Goal: Information Seeking & Learning: Check status

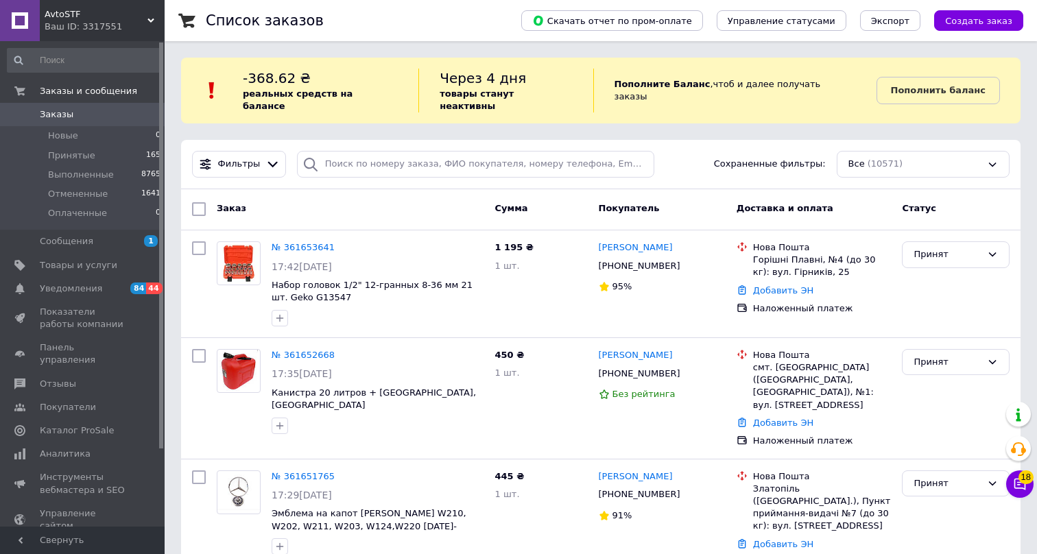
click at [125, 23] on div "Ваш ID: 3317551" at bounding box center [105, 27] width 120 height 12
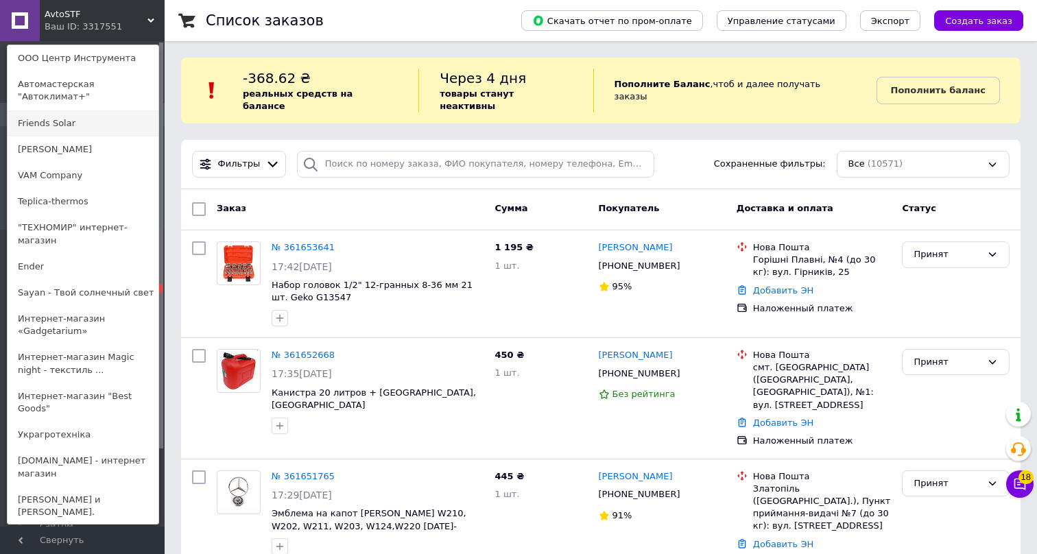
scroll to position [416, 0]
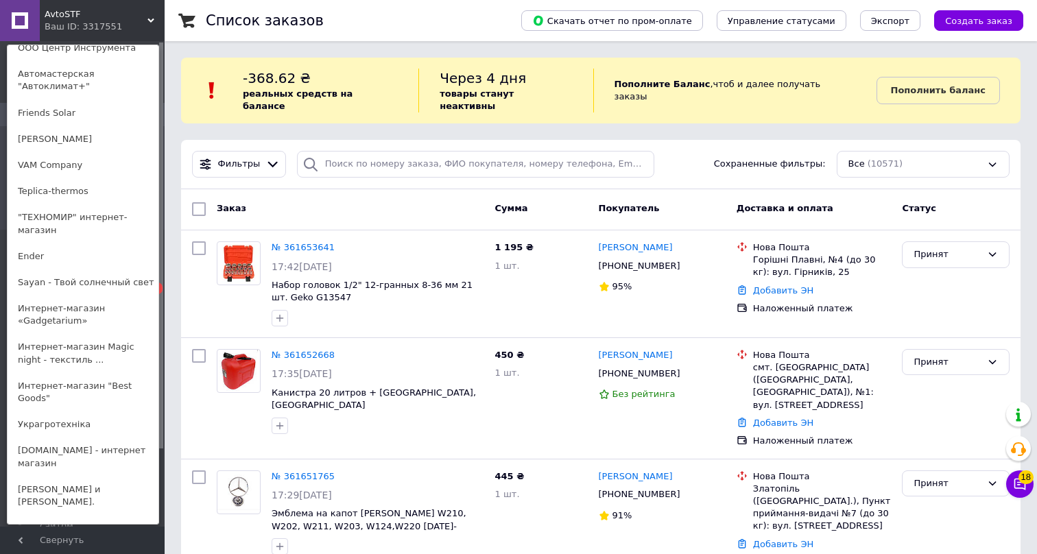
click at [127, 11] on div "AvtoSTF Ваш ID: 3317551 Сайт AvtoSTF Кабинет покупателя Проверить состояние сис…" at bounding box center [82, 20] width 165 height 41
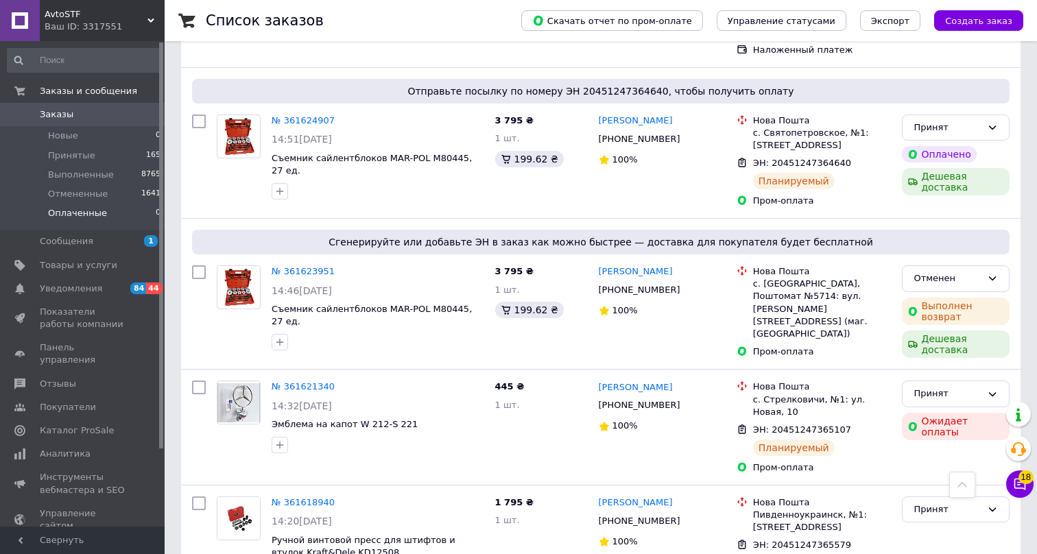
scroll to position [643, 0]
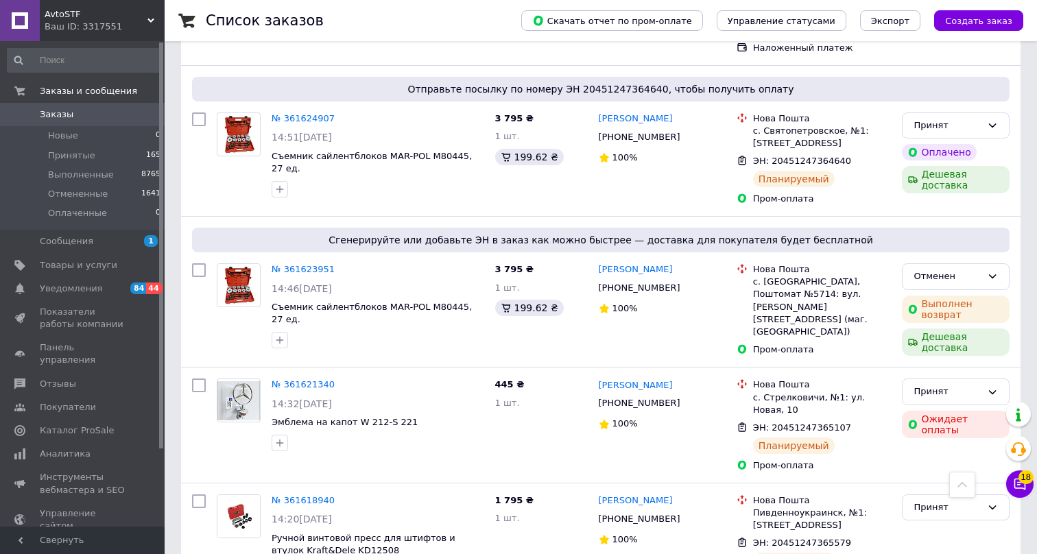
click at [73, 23] on div "Ваш ID: 3317551" at bounding box center [105, 27] width 120 height 12
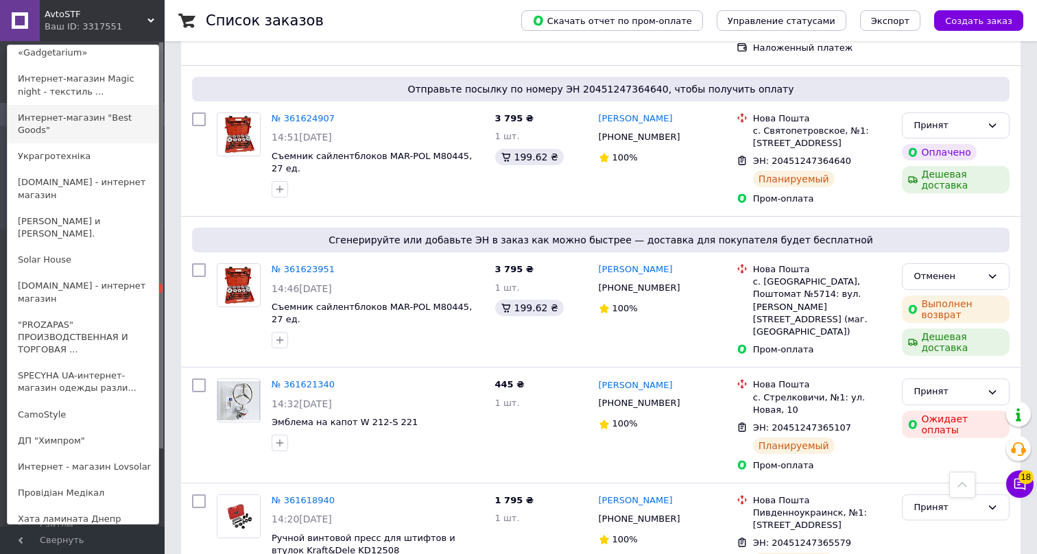
scroll to position [697, 0]
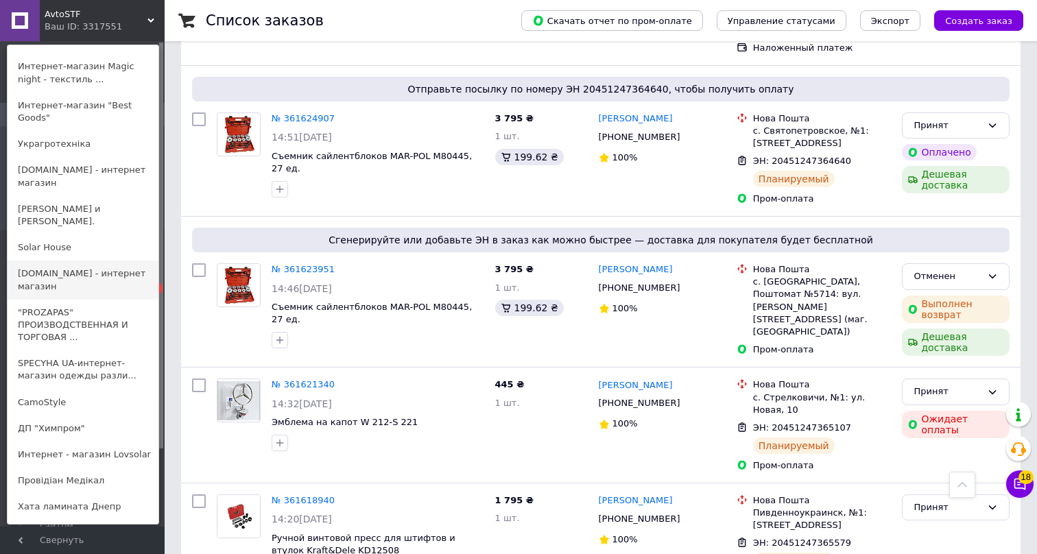
click at [67, 263] on link "[DOMAIN_NAME] - интернет магазин" at bounding box center [83, 280] width 151 height 38
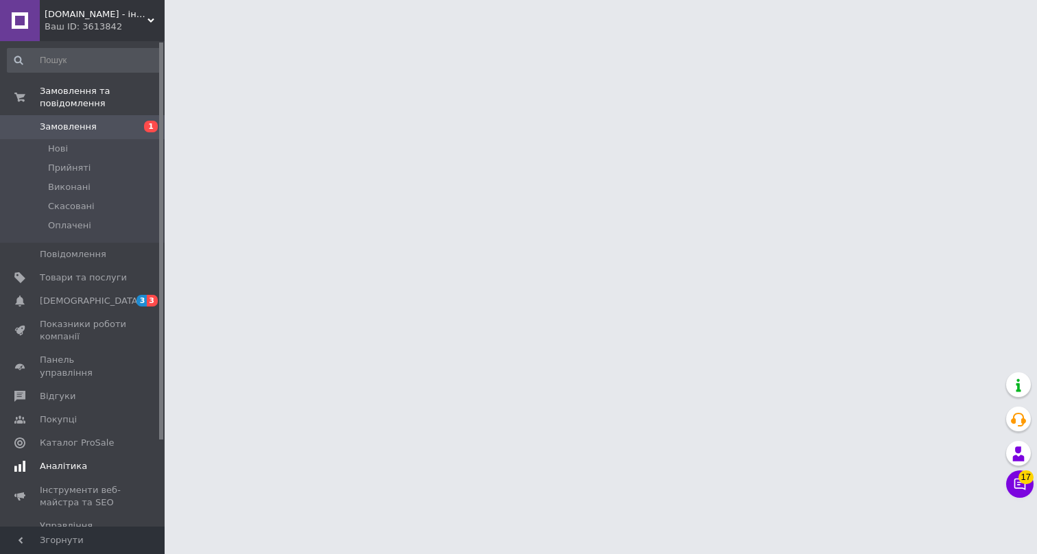
click at [75, 460] on span "Аналітика" at bounding box center [63, 466] width 47 height 12
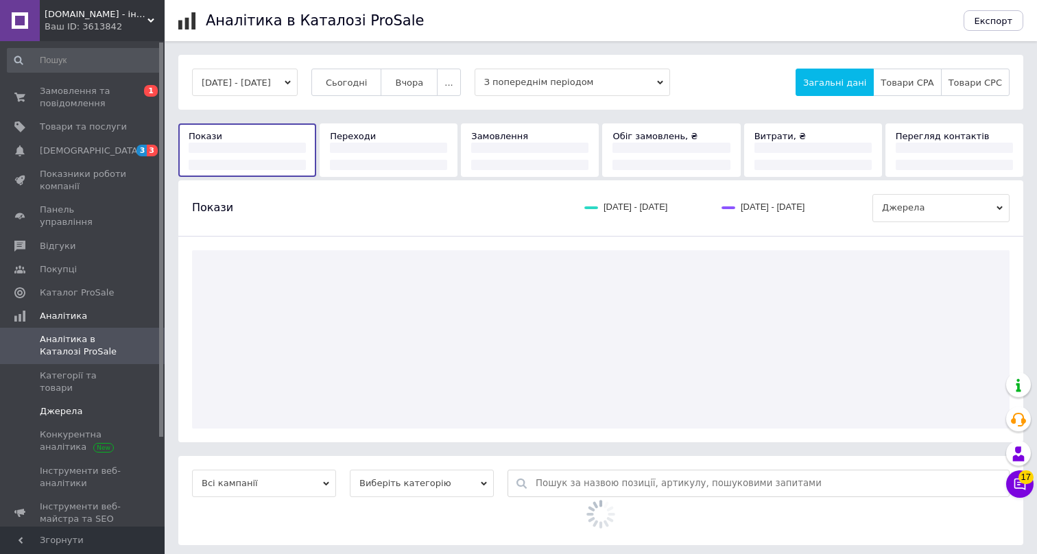
click at [69, 405] on span "Джерела" at bounding box center [61, 411] width 43 height 12
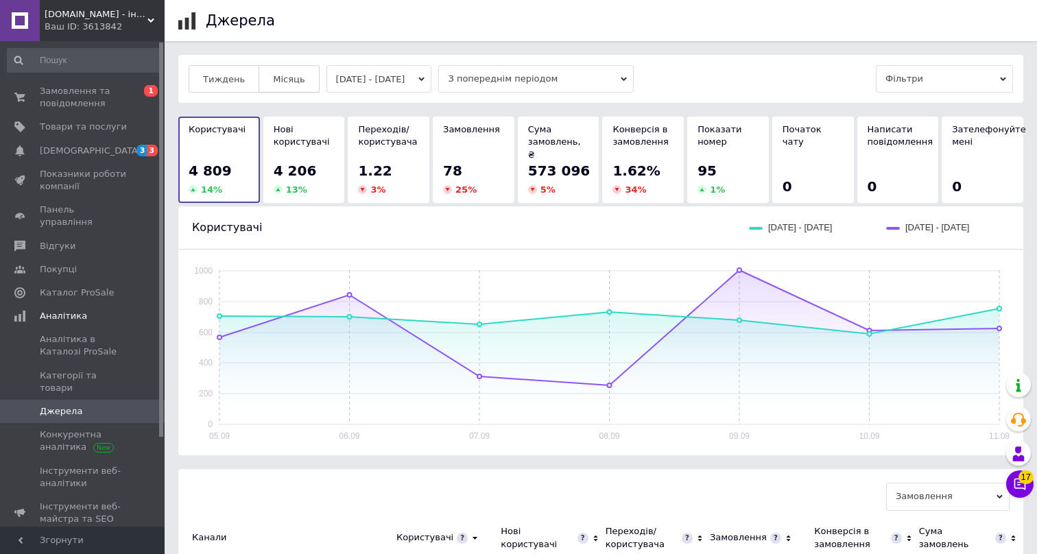
click at [288, 83] on span "Місяць" at bounding box center [289, 79] width 32 height 10
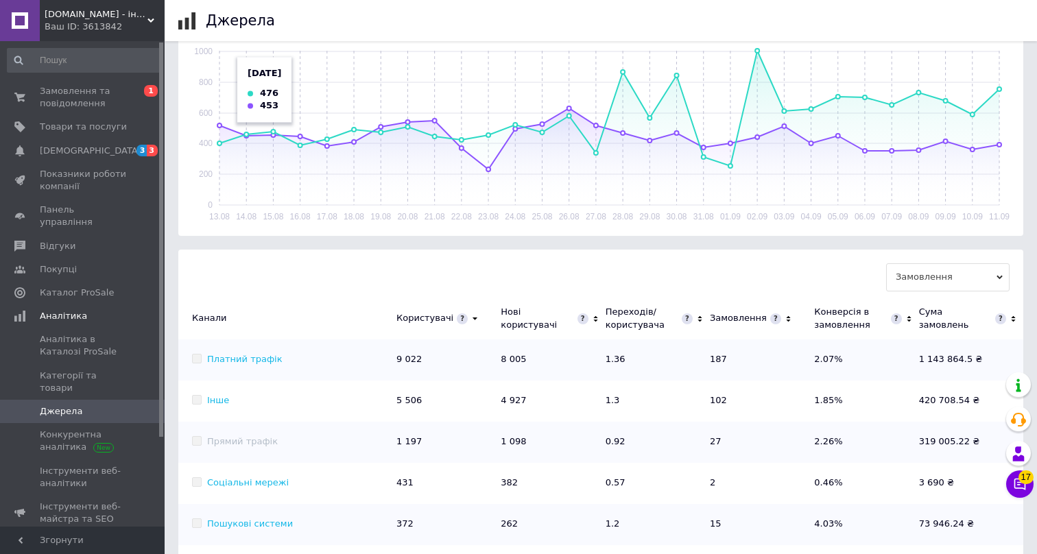
scroll to position [348, 0]
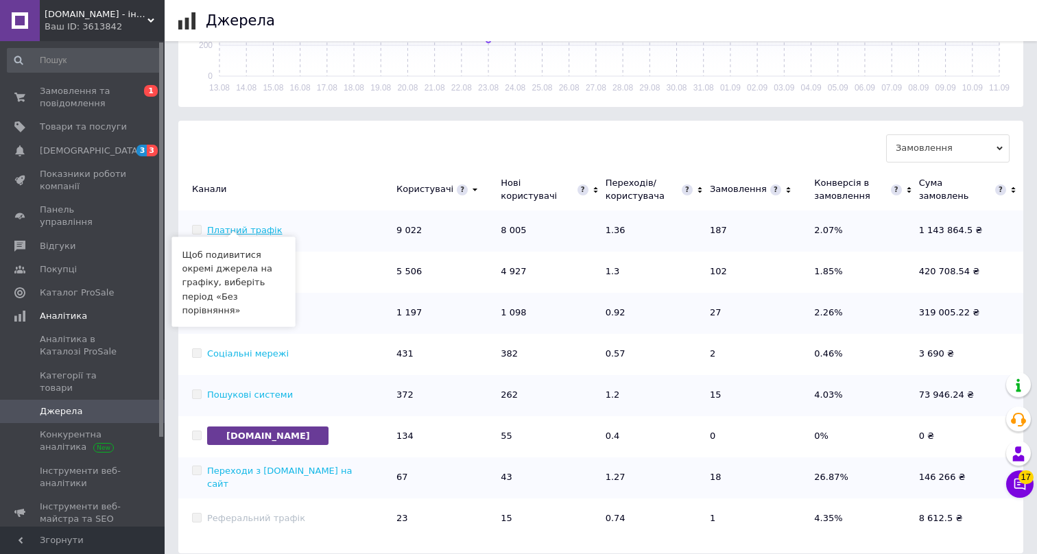
click at [237, 225] on link "Платний трафік" at bounding box center [244, 230] width 75 height 10
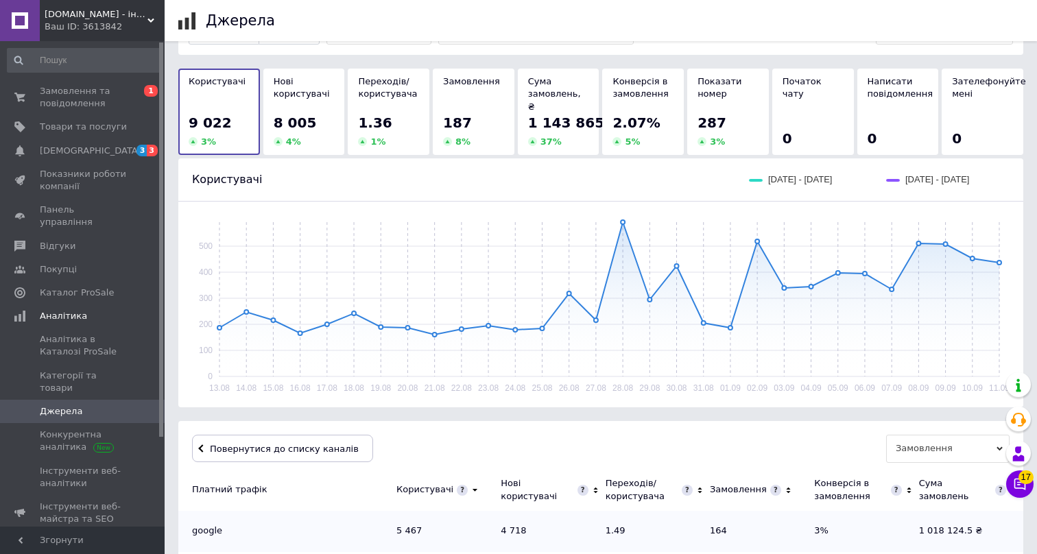
scroll to position [0, 0]
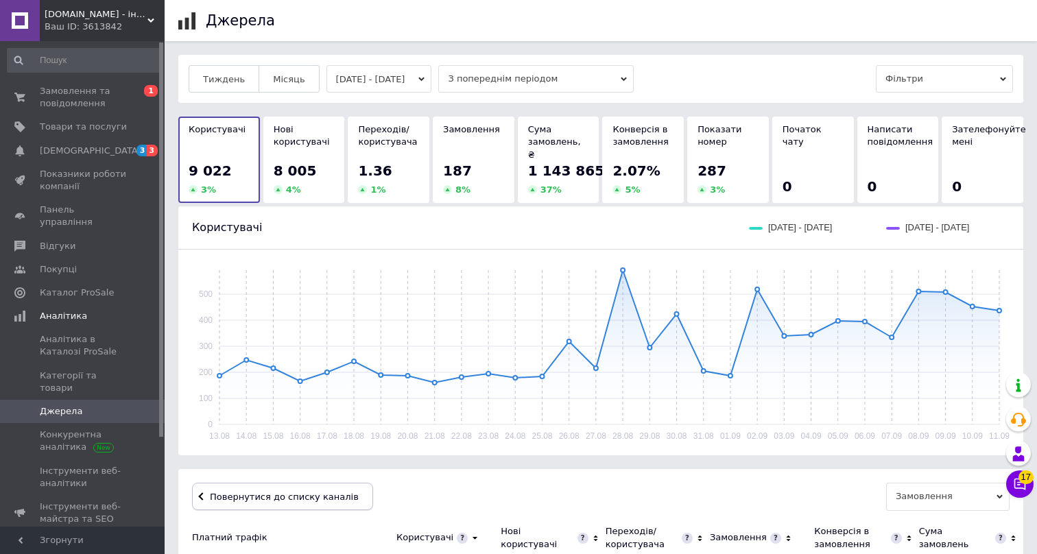
click at [270, 492] on span "Повернутися до списку каналів" at bounding box center [282, 497] width 152 height 10
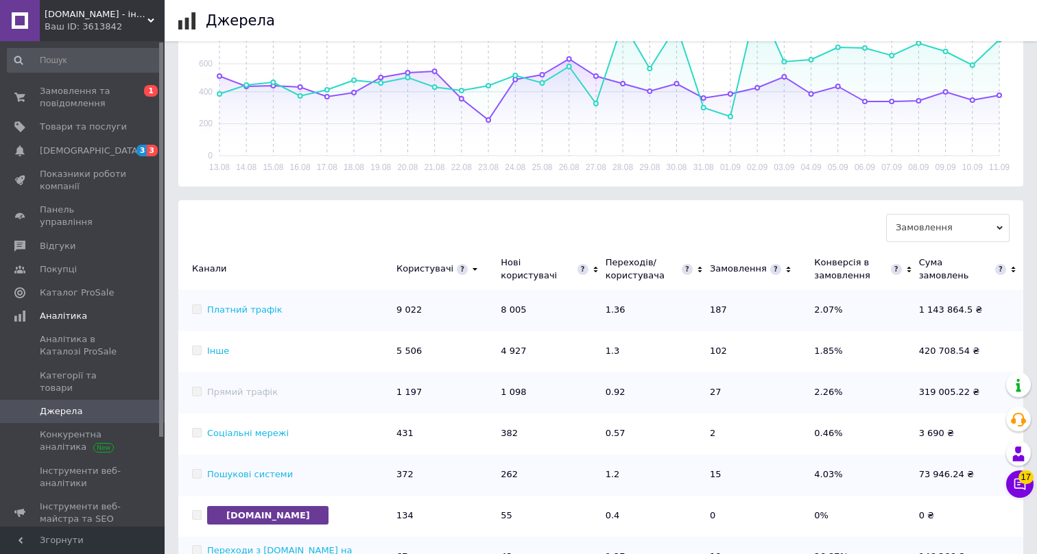
scroll to position [314, 0]
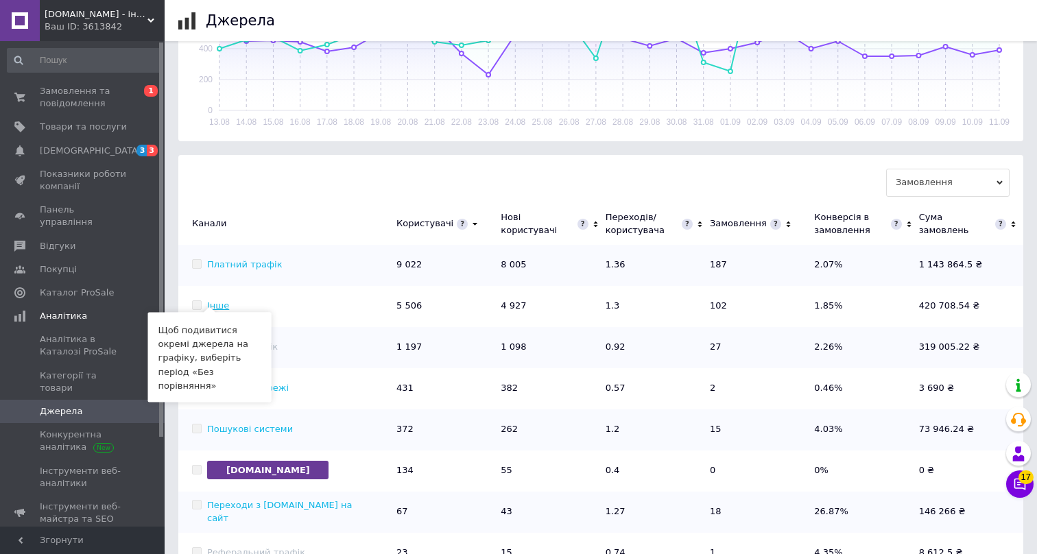
click at [220, 300] on link "Інше" at bounding box center [218, 305] width 22 height 10
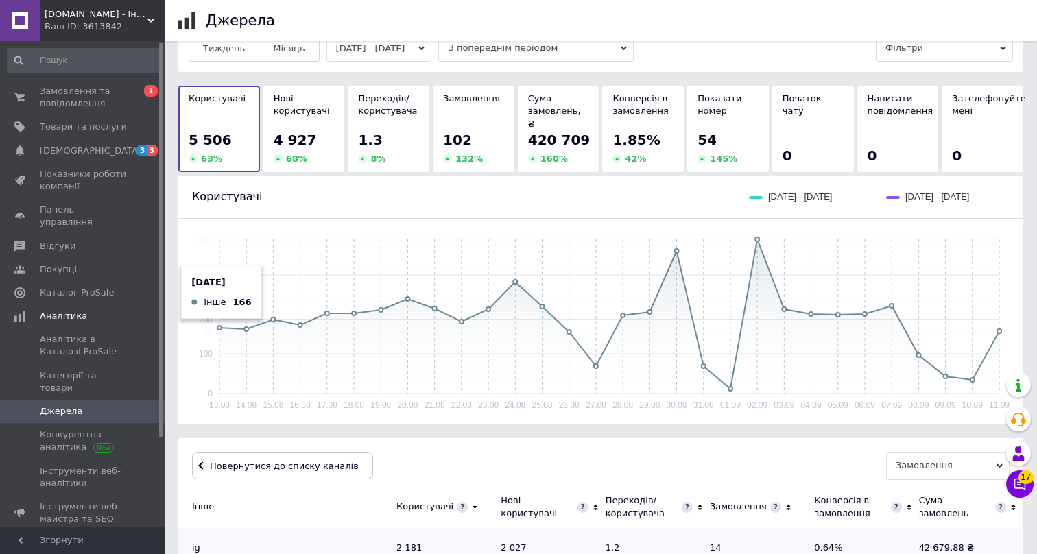
scroll to position [0, 0]
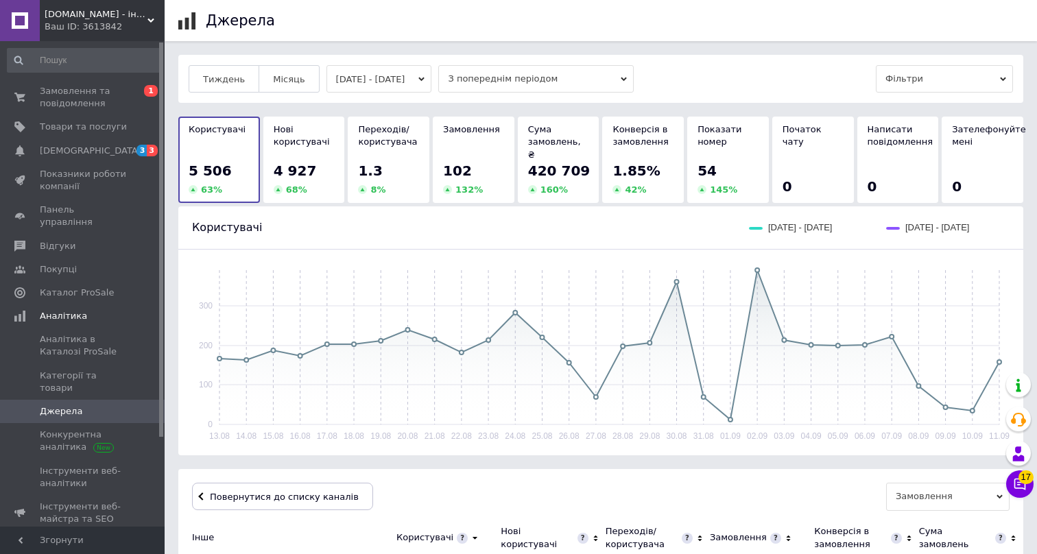
click at [115, 15] on span "OFerta.in.ua - інтернет магазин" at bounding box center [96, 14] width 103 height 12
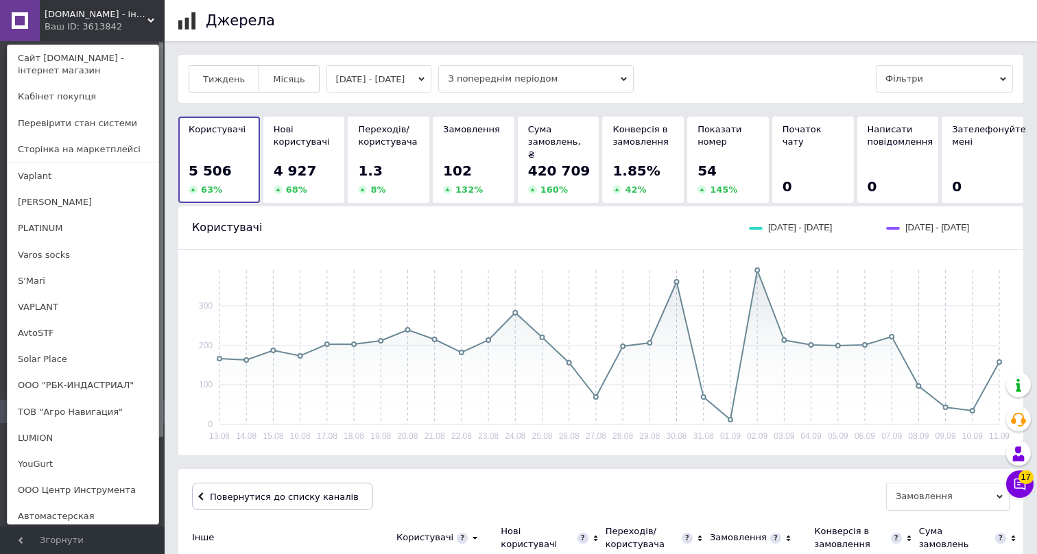
scroll to position [609, 0]
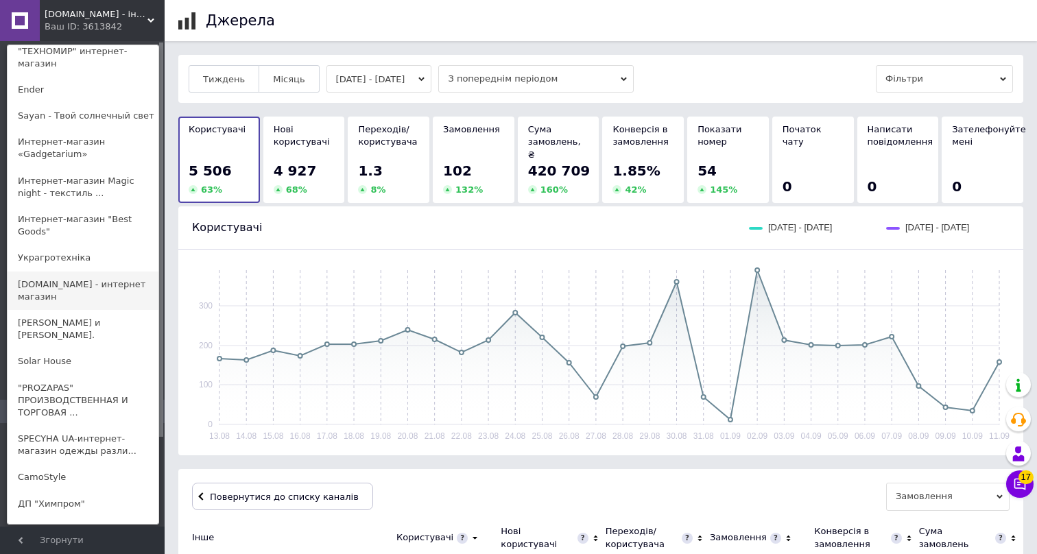
click at [58, 284] on link "netto.in.ua - интернет магазин" at bounding box center [83, 291] width 151 height 38
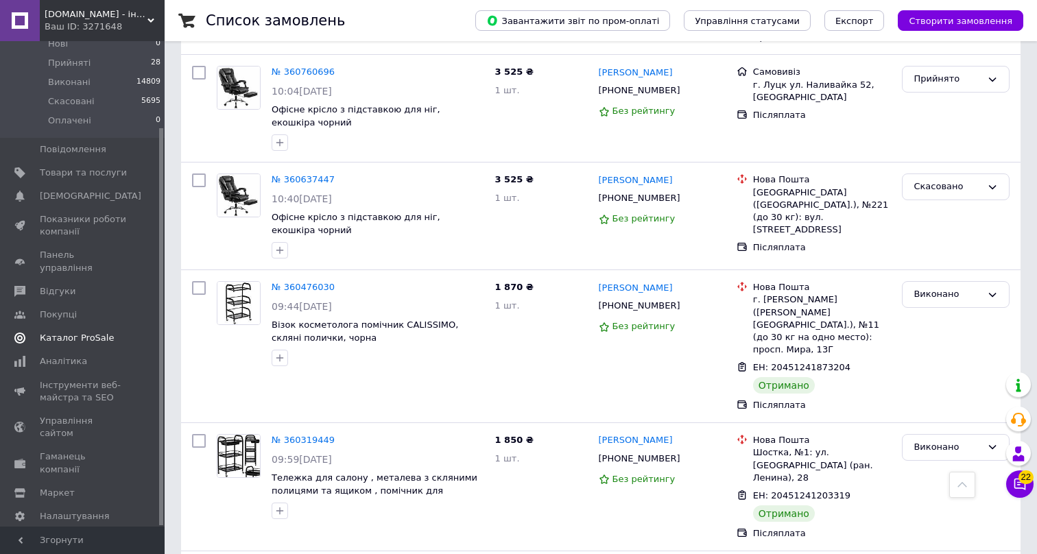
scroll to position [855, 0]
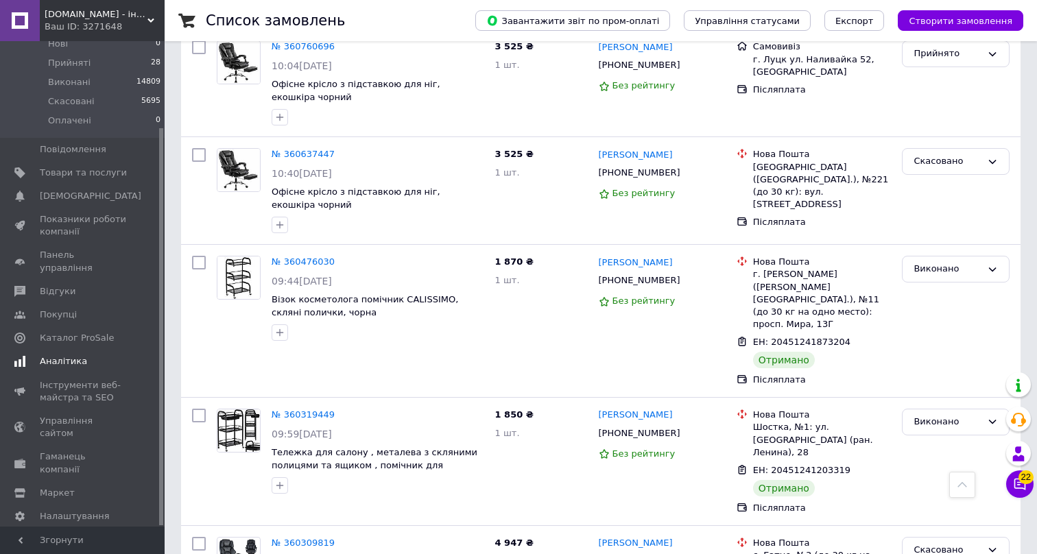
click at [53, 355] on span "Аналітика" at bounding box center [63, 361] width 47 height 12
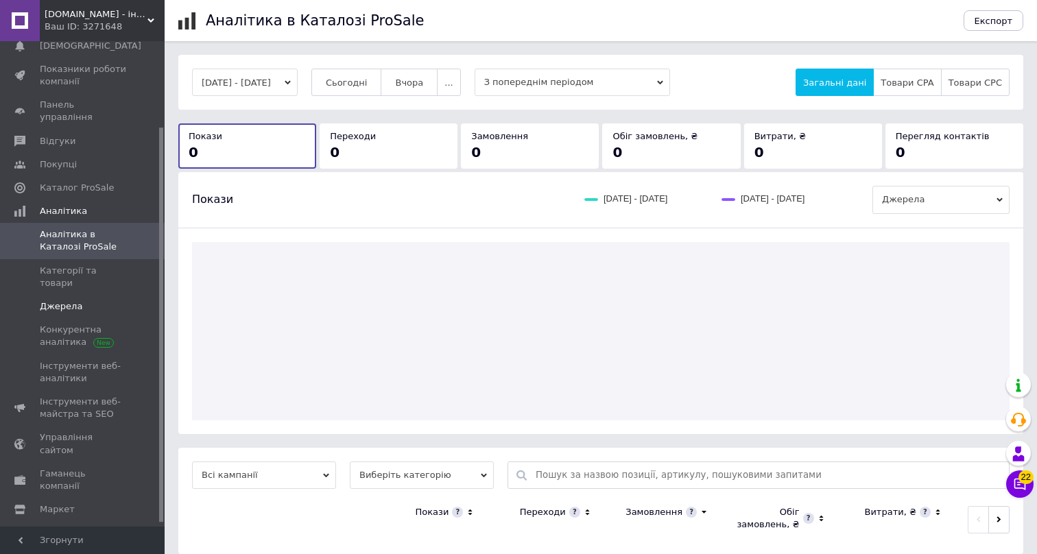
click at [64, 300] on span "Джерела" at bounding box center [61, 306] width 43 height 12
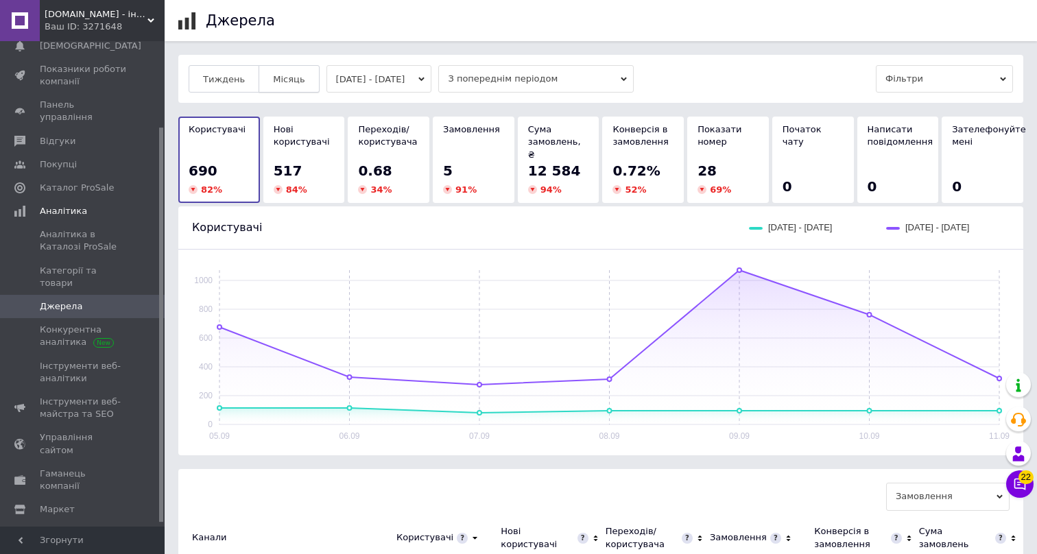
click at [291, 84] on span "Місяць" at bounding box center [289, 79] width 32 height 10
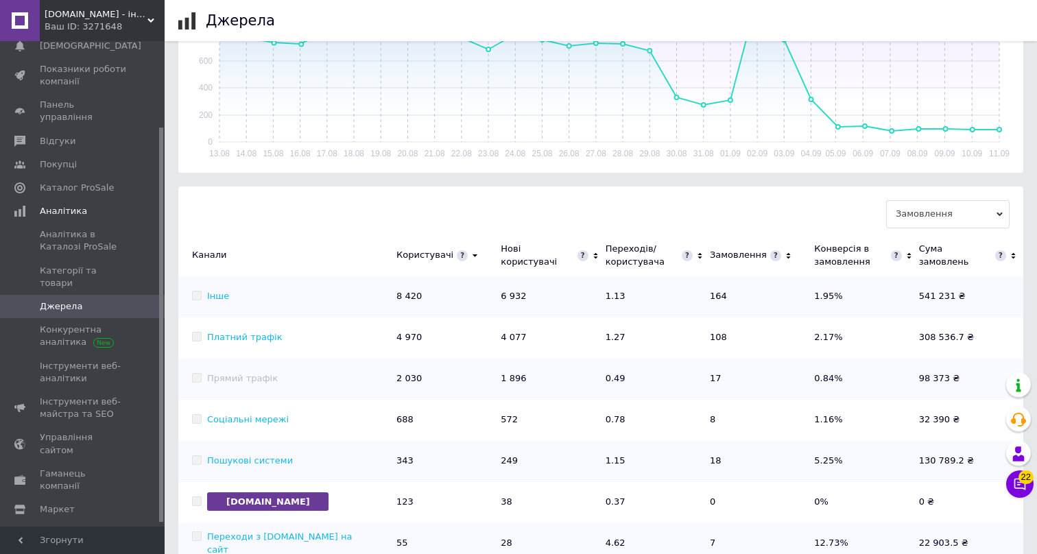
scroll to position [348, 0]
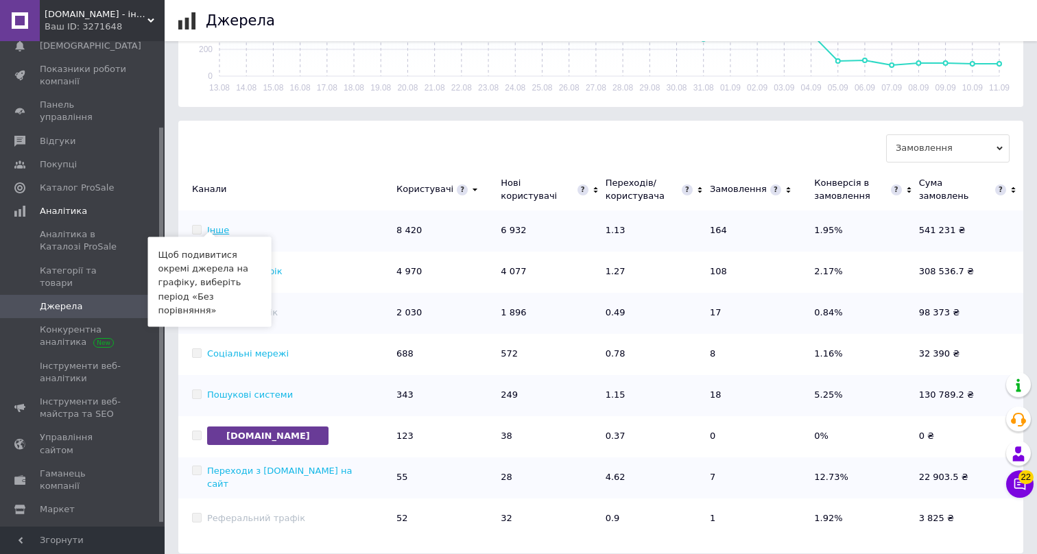
click at [222, 225] on link "Інше" at bounding box center [218, 230] width 22 height 10
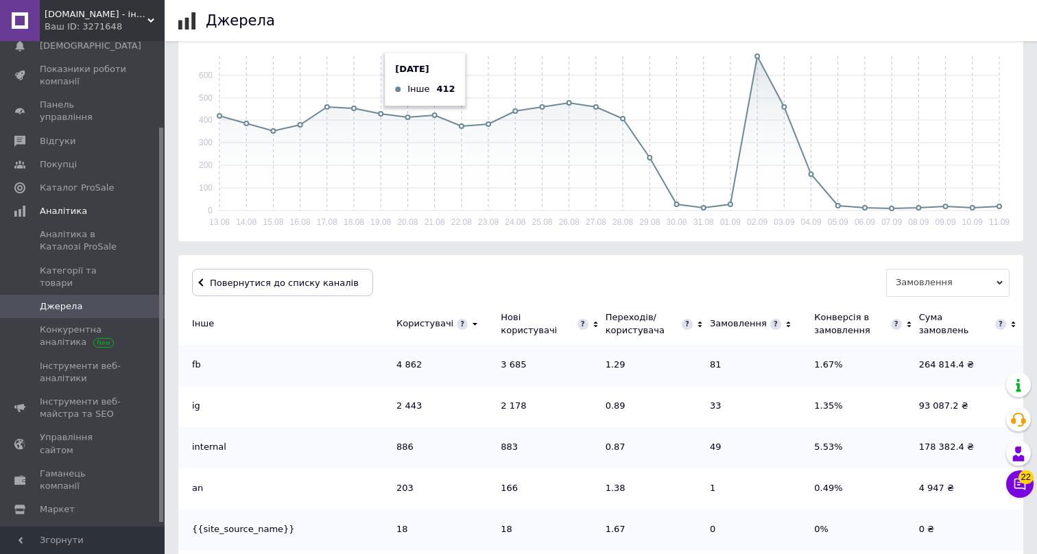
scroll to position [286, 0]
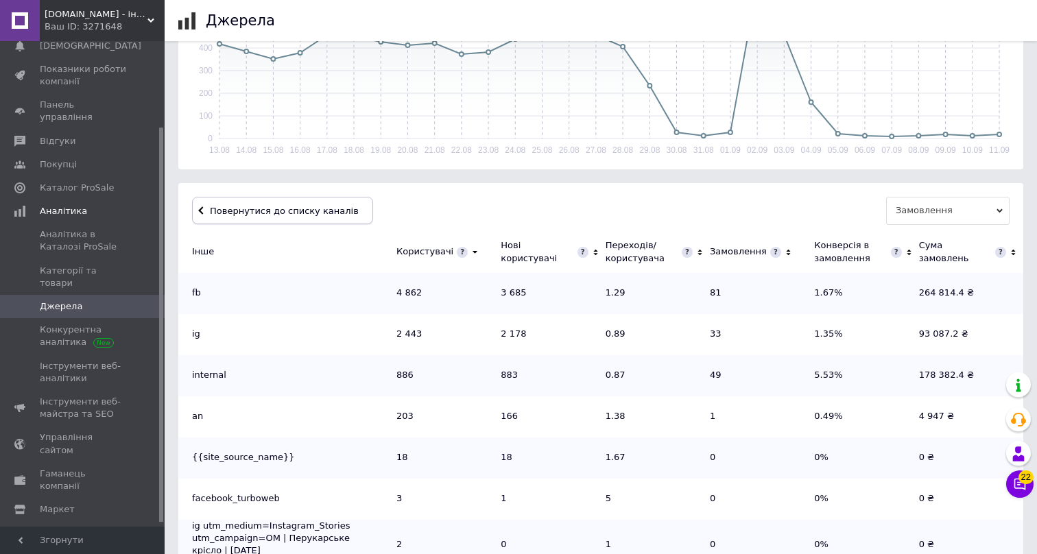
click at [299, 206] on span "Повернутися до списку каналів" at bounding box center [282, 211] width 152 height 10
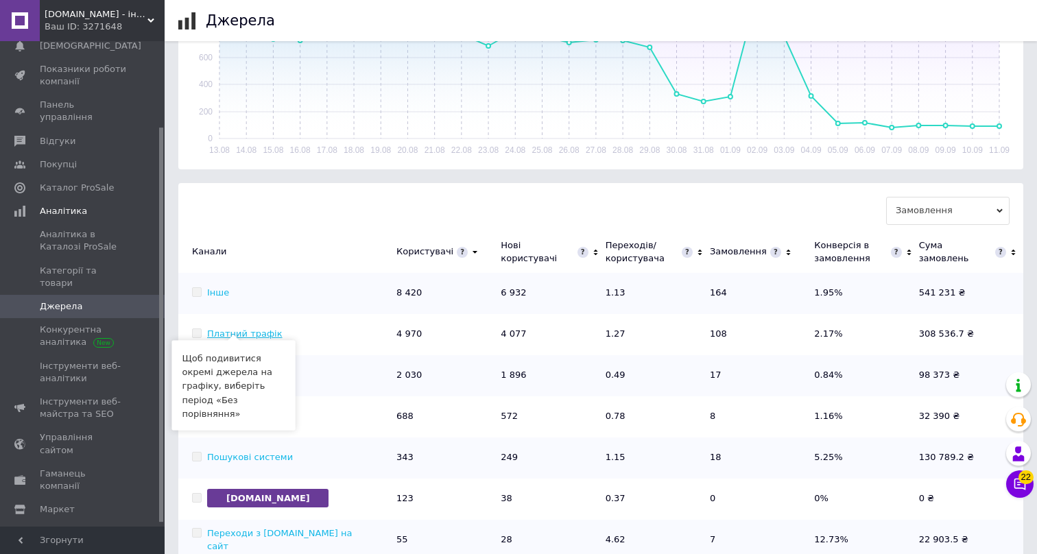
click at [254, 329] on link "Платний трафік" at bounding box center [244, 334] width 75 height 10
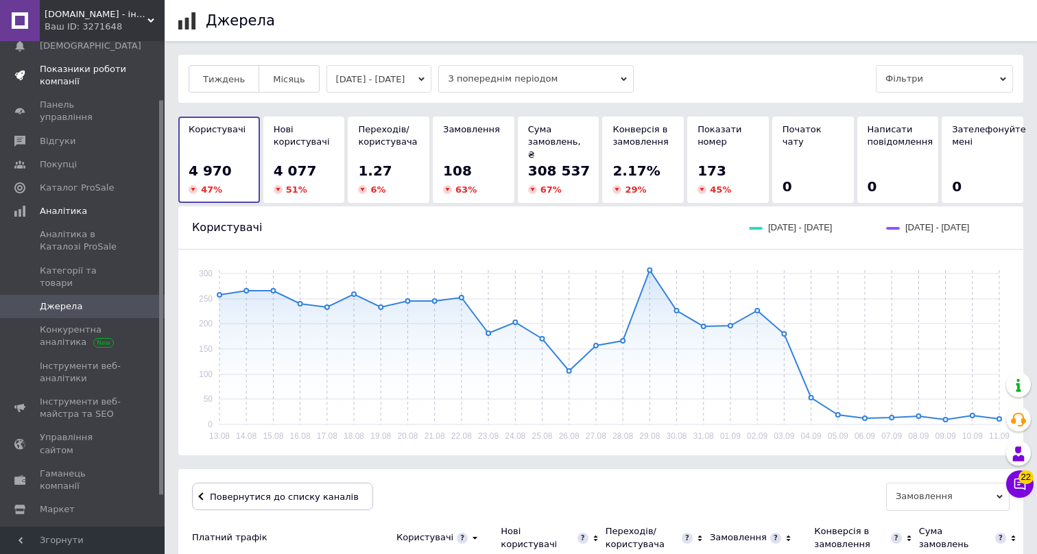
scroll to position [0, 0]
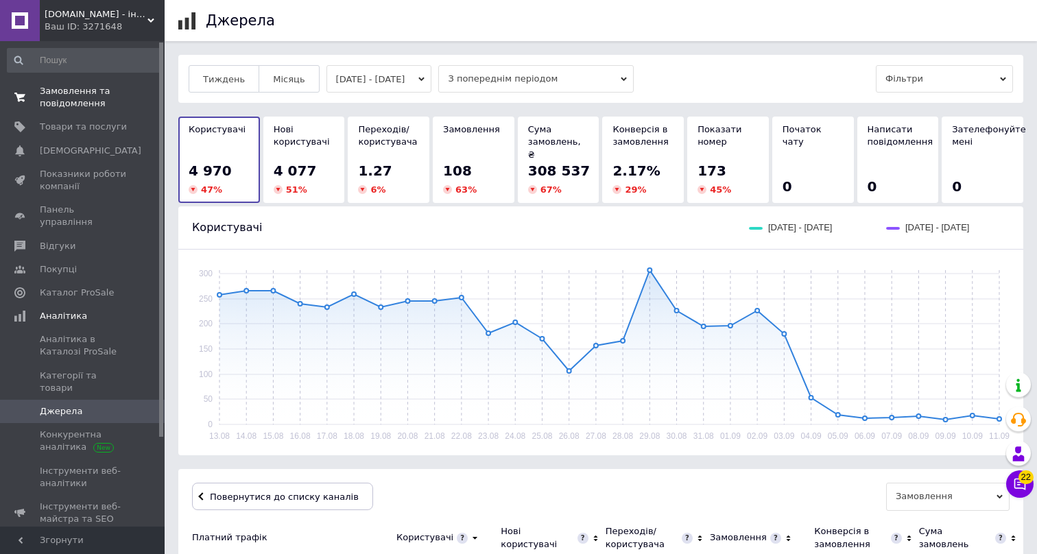
click at [86, 102] on span "Замовлення та повідомлення" at bounding box center [83, 97] width 87 height 25
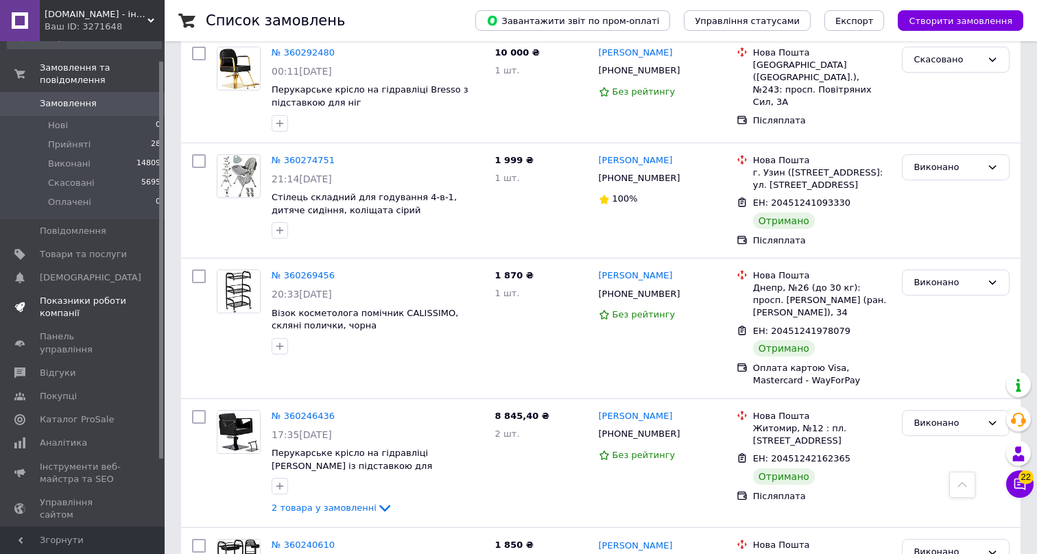
scroll to position [58, 0]
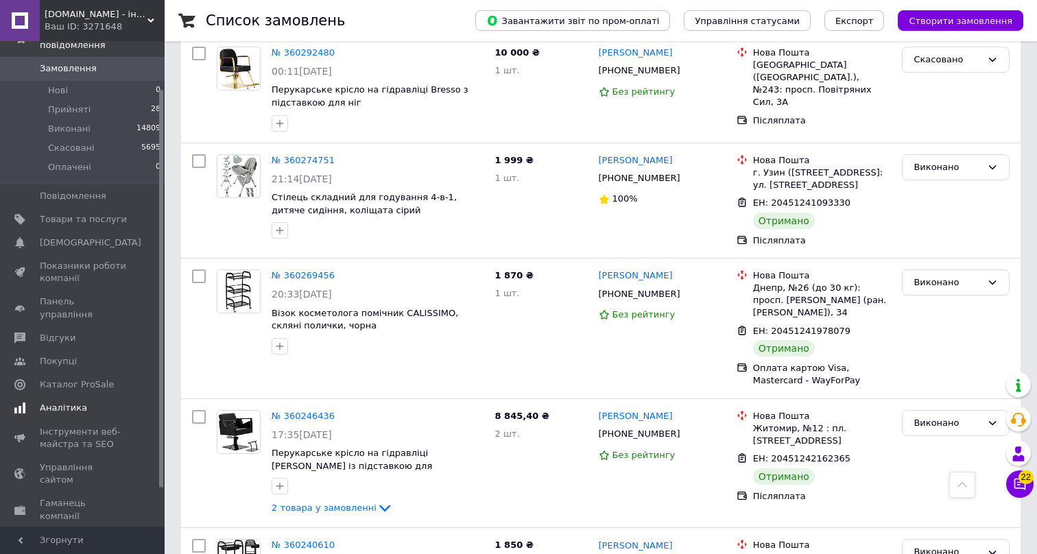
click at [57, 402] on span "Аналітика" at bounding box center [63, 408] width 47 height 12
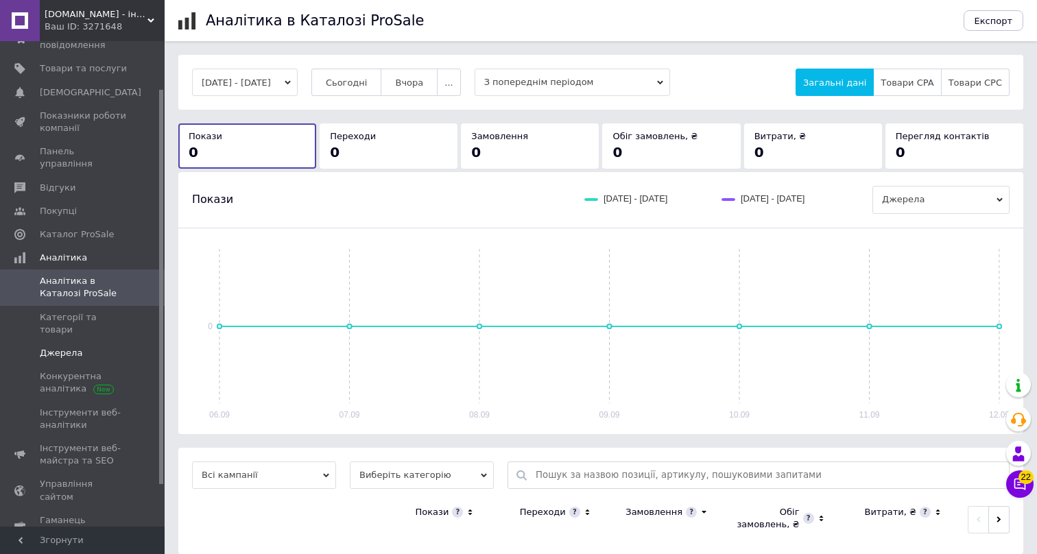
click at [63, 342] on link "Джерела" at bounding box center [84, 353] width 169 height 23
